Goal: Obtain resource: Obtain resource

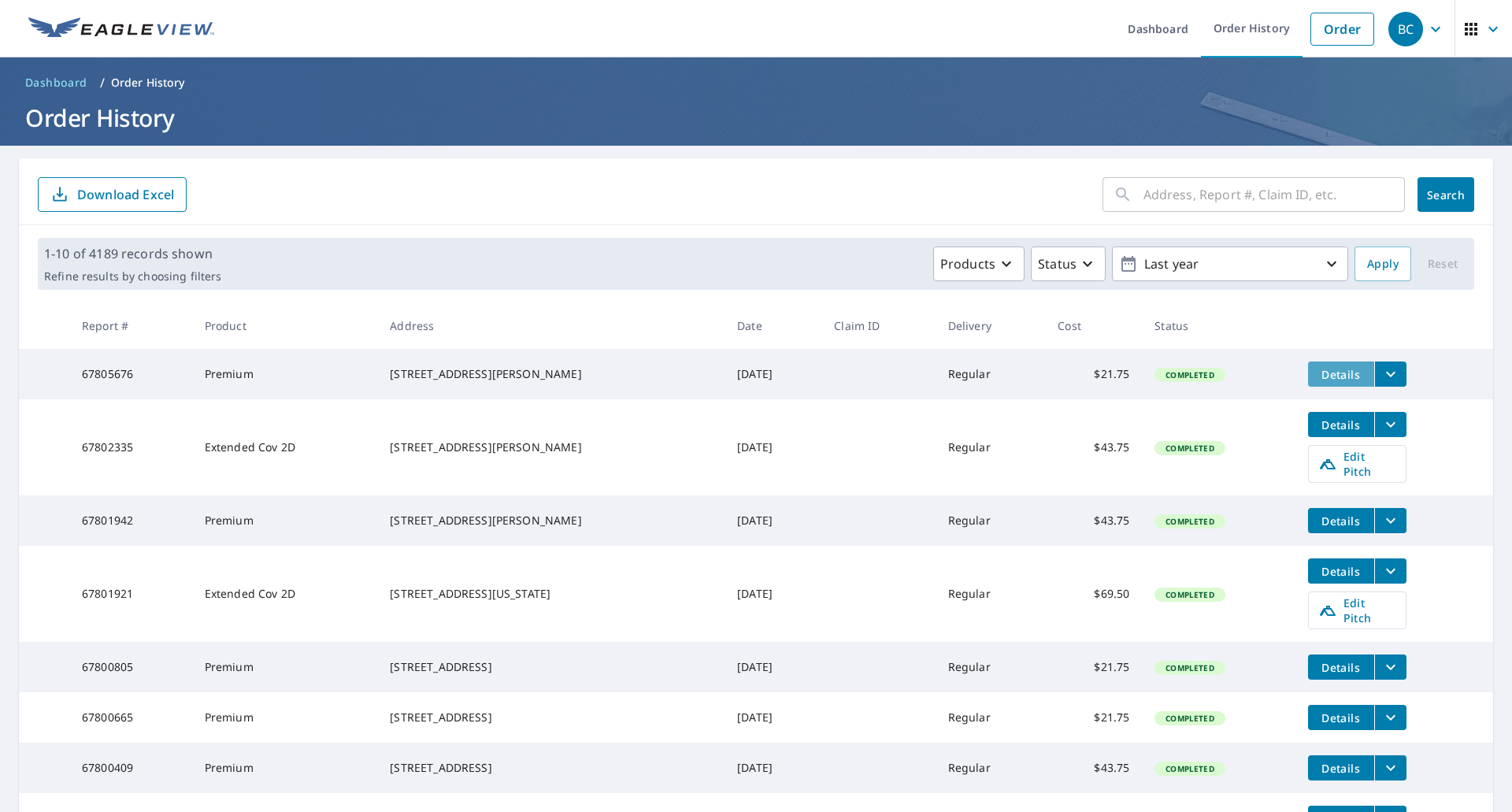
click at [1319, 373] on span "Details" at bounding box center [1341, 374] width 48 height 15
click at [1389, 377] on icon "filesDropdownBtn-67805676" at bounding box center [1391, 374] width 19 height 19
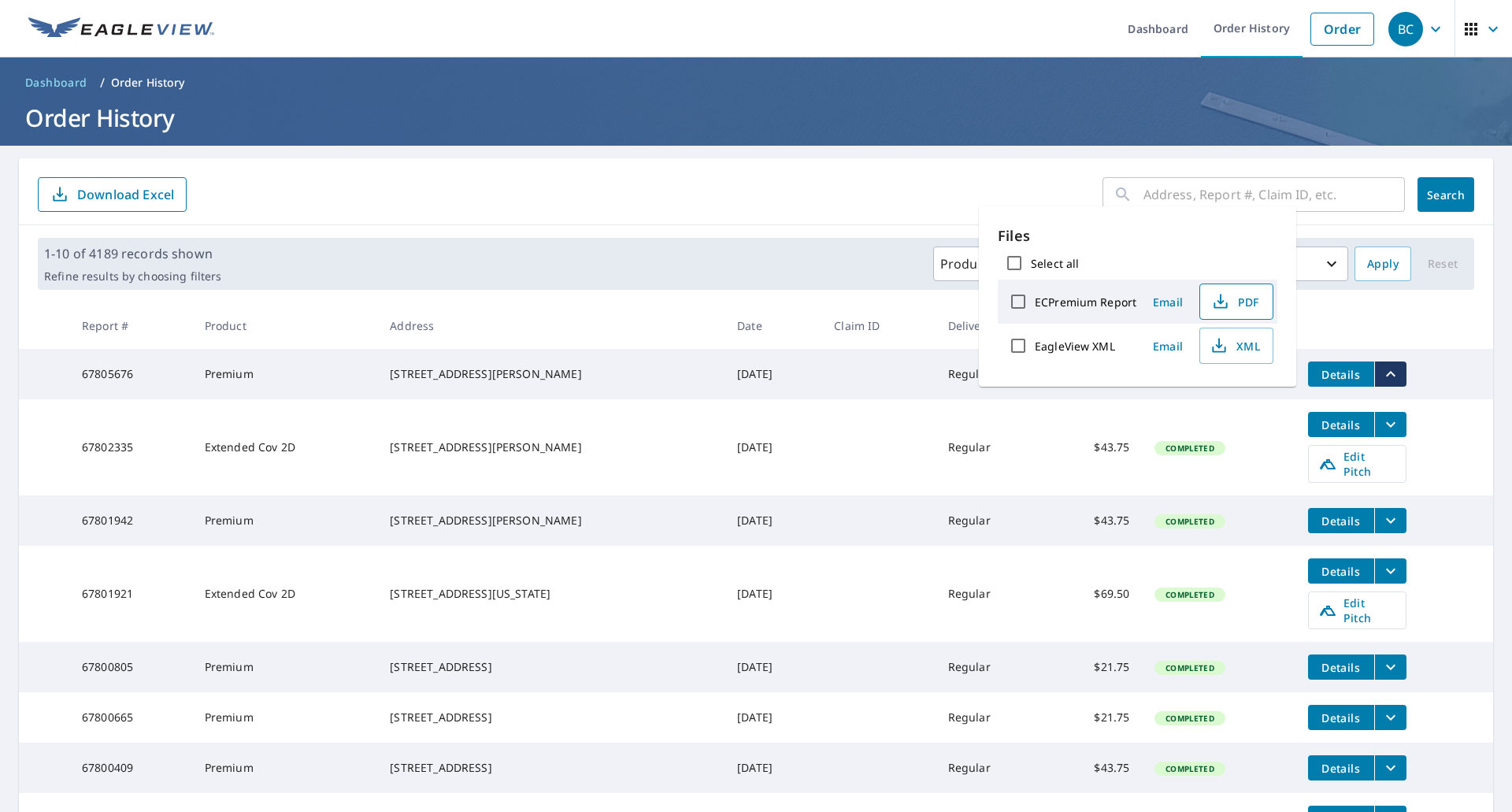
click at [1244, 304] on span "PDF" at bounding box center [1235, 301] width 51 height 19
click at [1487, 340] on main "​ Search Download Excel 1-10 of 4189 records shown Refine results by choosing f…" at bounding box center [756, 583] width 1512 height 874
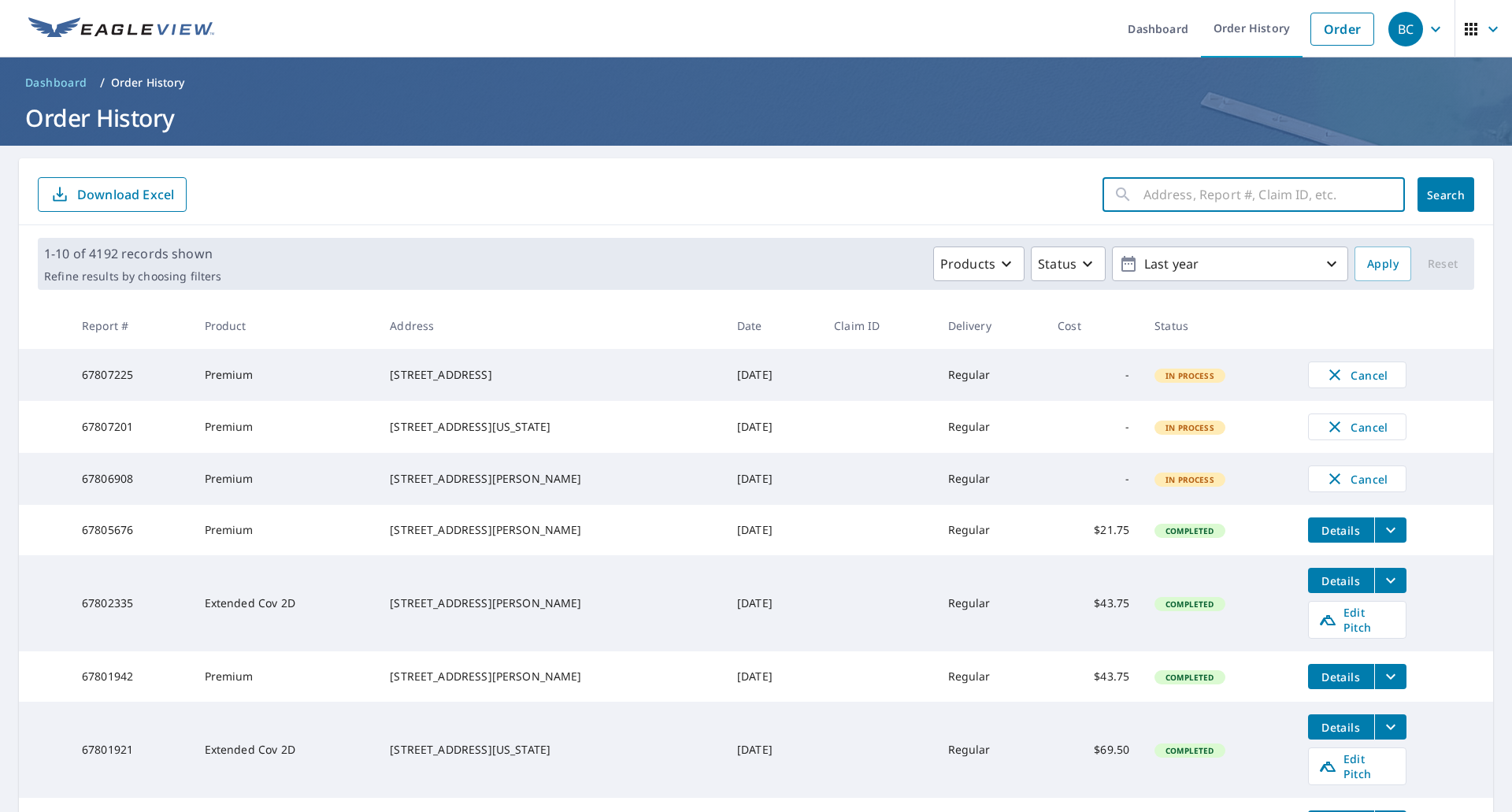
click at [1176, 192] on input "text" at bounding box center [1274, 194] width 262 height 44
paste input "[STREET_ADDRESS]"
paste input "[GEOGRAPHIC_DATA]"
paste input "[US_STATE]"
drag, startPoint x: 1356, startPoint y: 197, endPoint x: 1099, endPoint y: 201, distance: 257.0
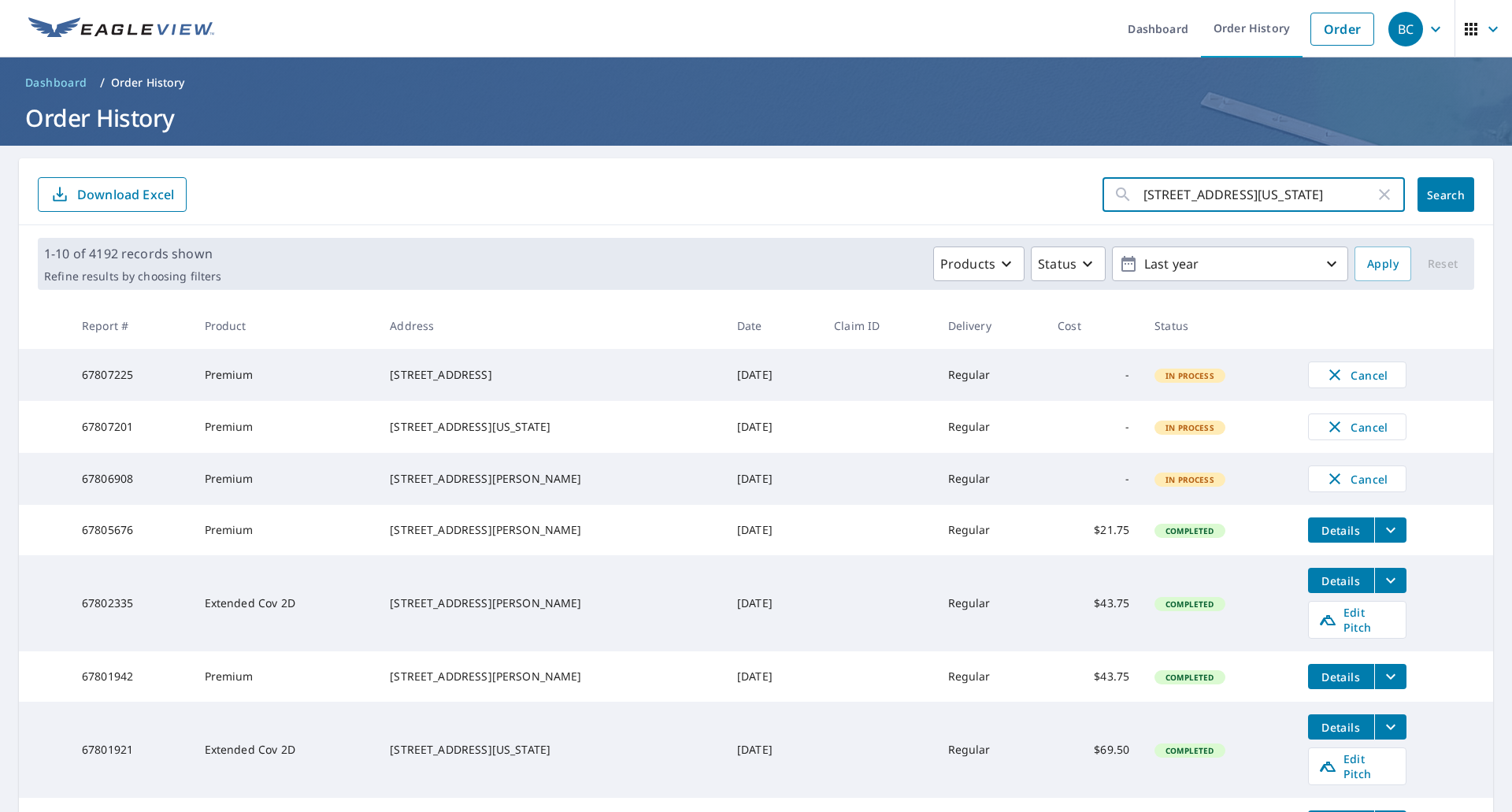
click at [1103, 201] on div "[STREET_ADDRESS][US_STATE] ​" at bounding box center [1253, 194] width 302 height 35
type input "[STREET_ADDRESS][US_STATE]"
click at [1430, 198] on span "Search" at bounding box center [1446, 194] width 32 height 15
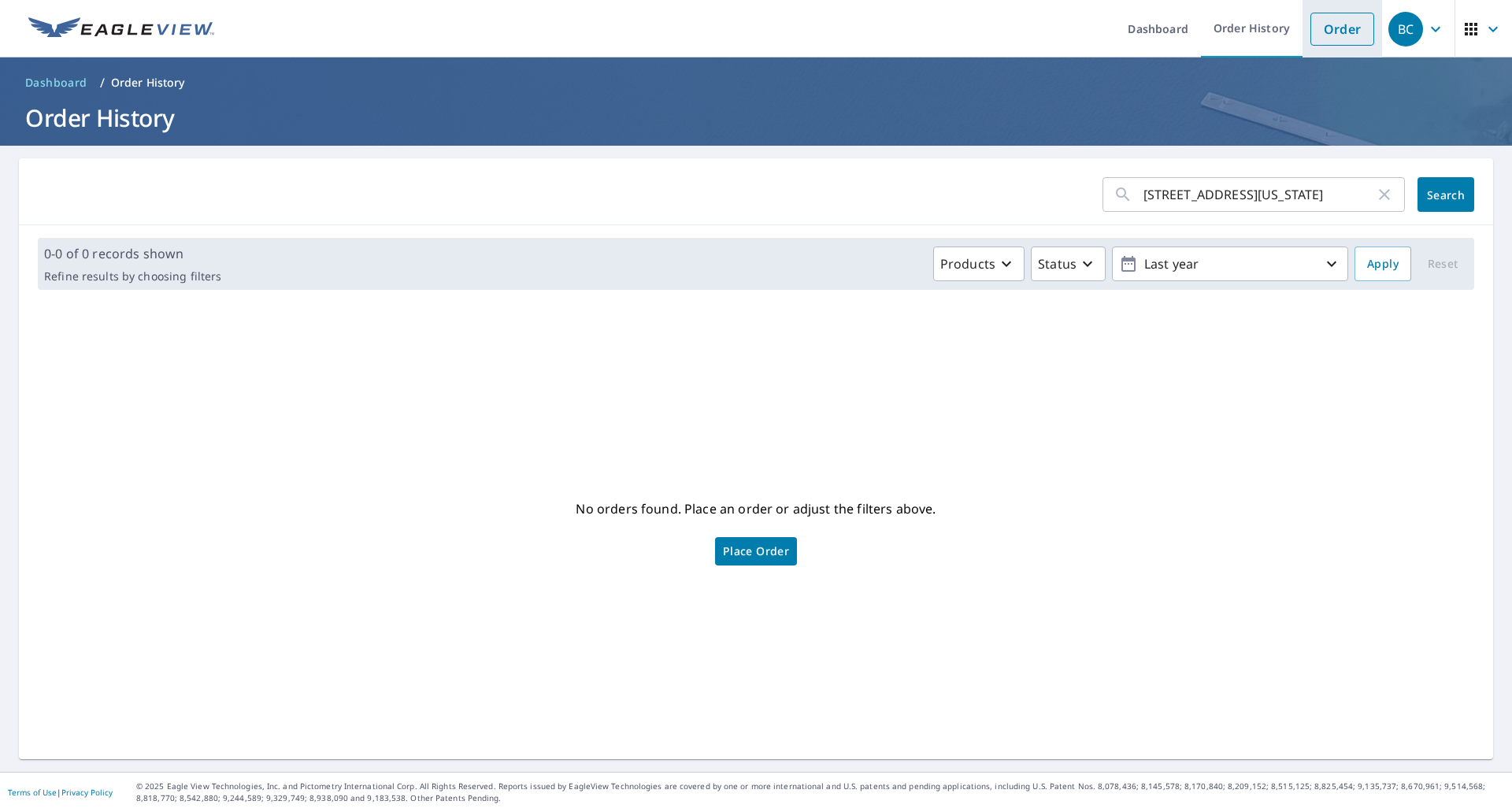
click at [1332, 32] on link "Order" at bounding box center [1342, 29] width 63 height 33
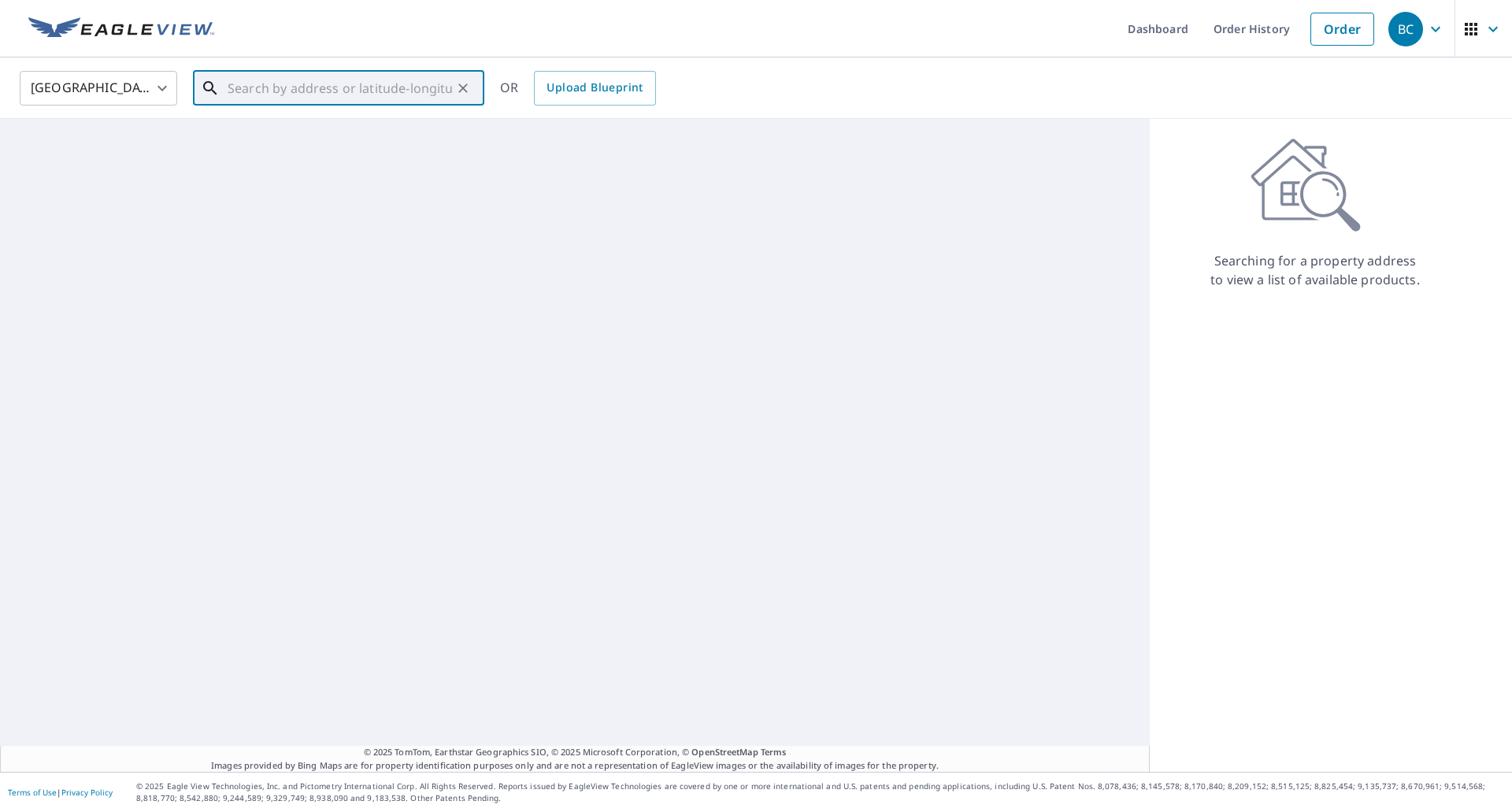
click at [385, 88] on input "text" at bounding box center [340, 88] width 224 height 44
paste input "[STREET_ADDRESS][US_STATE]"
click at [304, 155] on p "[GEOGRAPHIC_DATA], IL 62618" at bounding box center [348, 151] width 248 height 16
type input "[STREET_ADDRESS]"
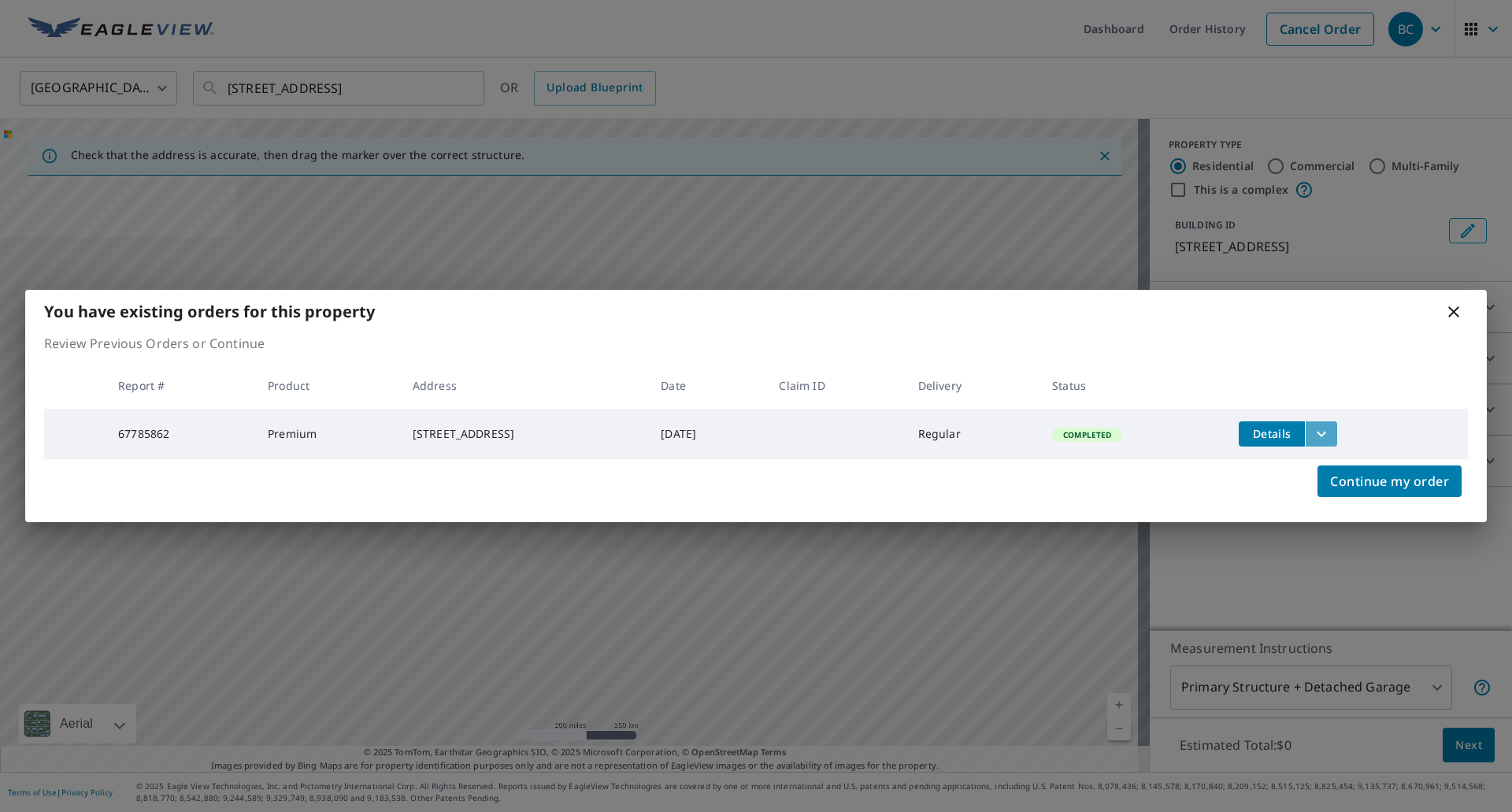
click at [1331, 435] on icon "filesDropdownBtn-67785862" at bounding box center [1322, 434] width 19 height 19
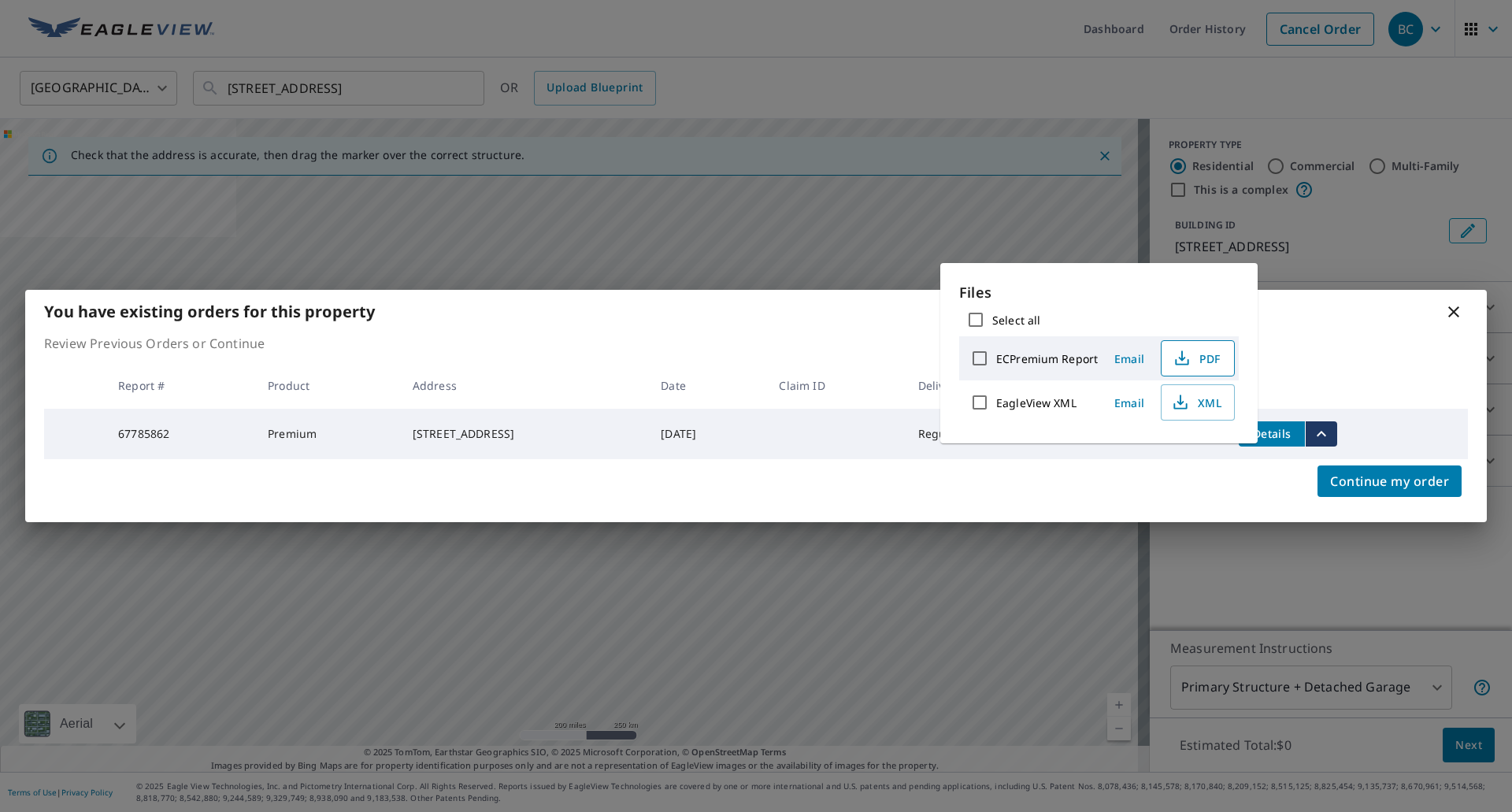
click at [1200, 362] on span "PDF" at bounding box center [1196, 358] width 51 height 19
click at [1459, 313] on icon at bounding box center [1454, 312] width 11 height 11
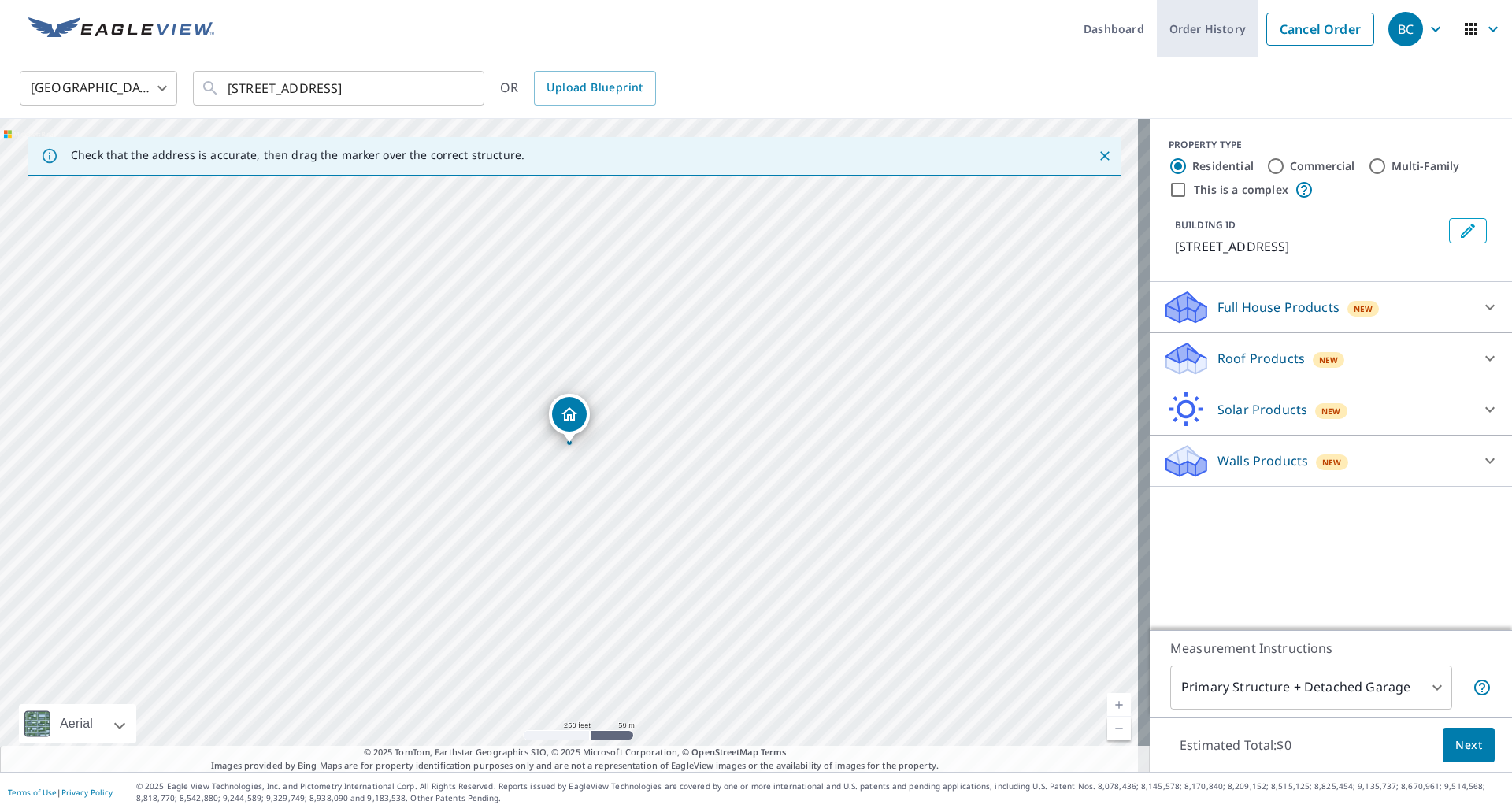
click at [1206, 33] on link "Order History" at bounding box center [1207, 29] width 102 height 57
